Goal: Find specific page/section: Find specific page/section

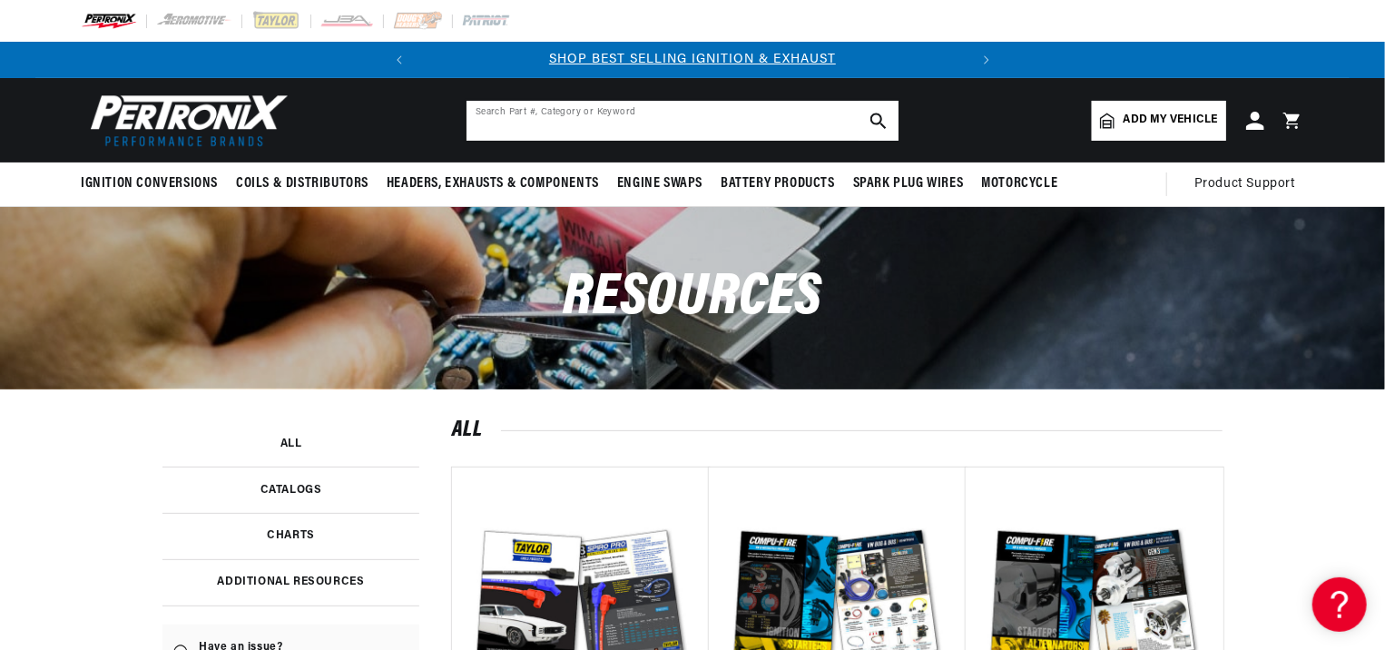
click at [507, 124] on input "text" at bounding box center [683, 121] width 432 height 40
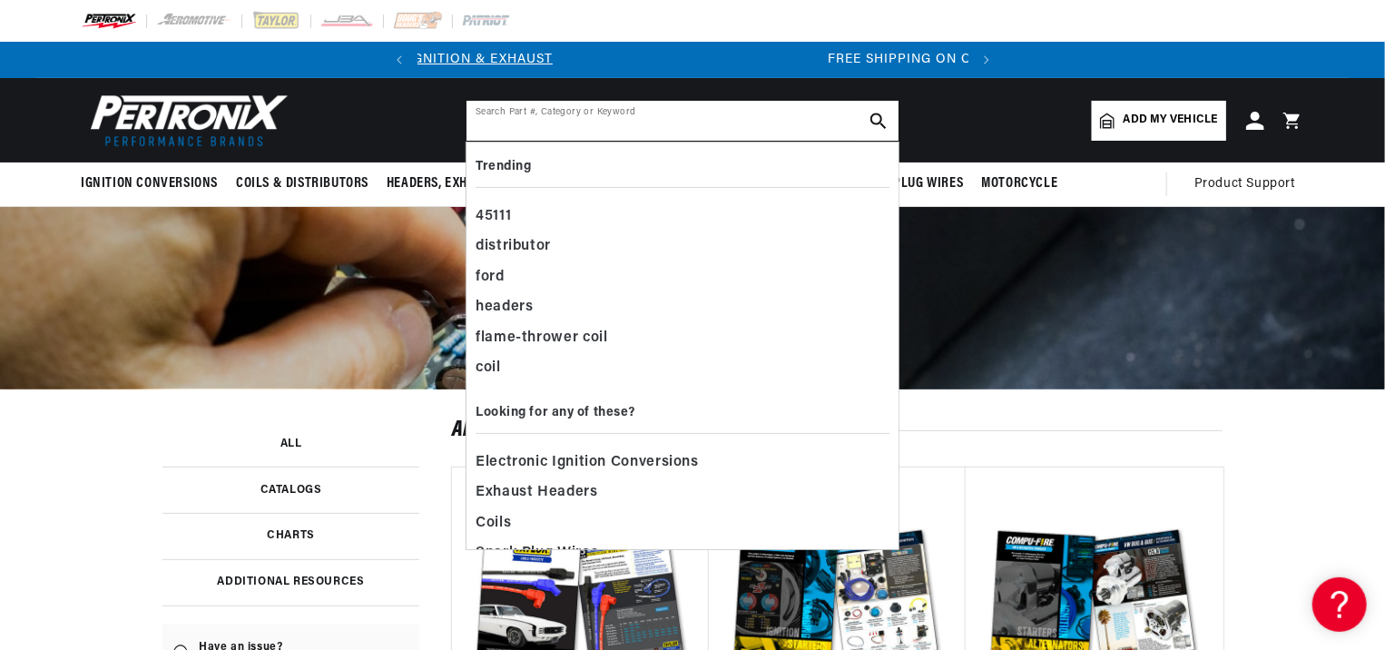
scroll to position [0, 550]
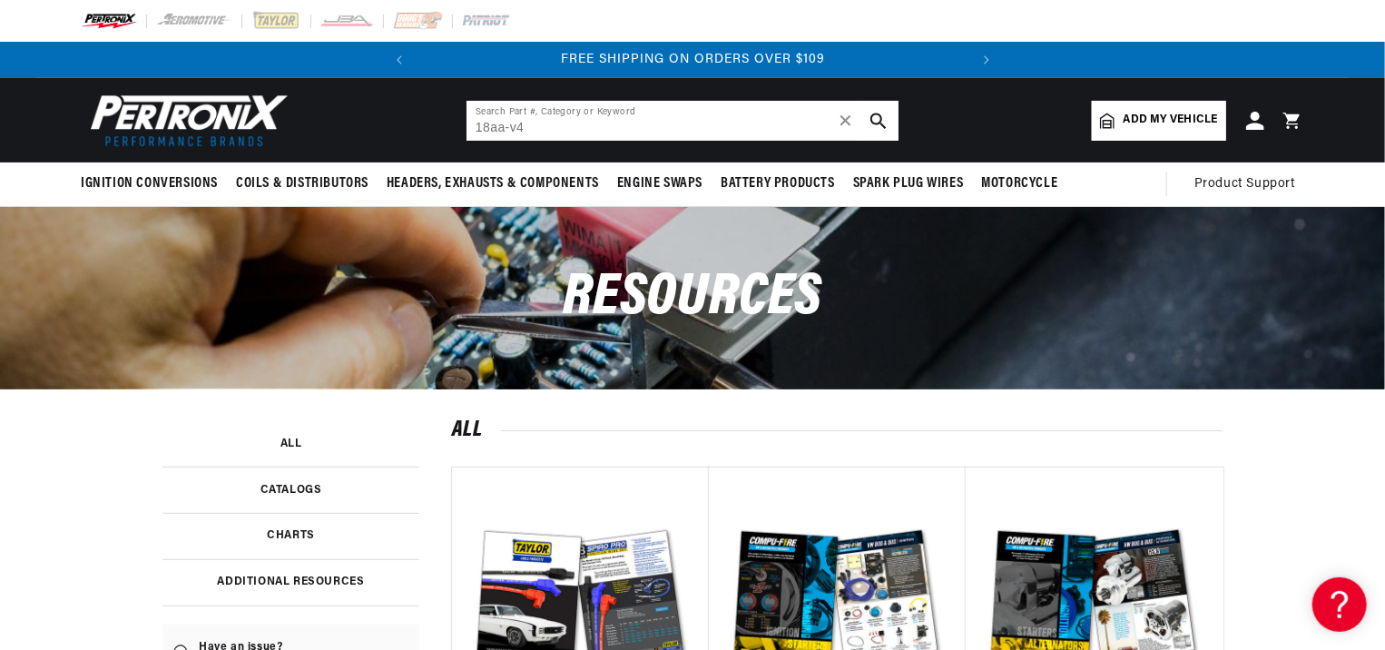
type input "18aa-v4"
